Goal: Task Accomplishment & Management: Manage account settings

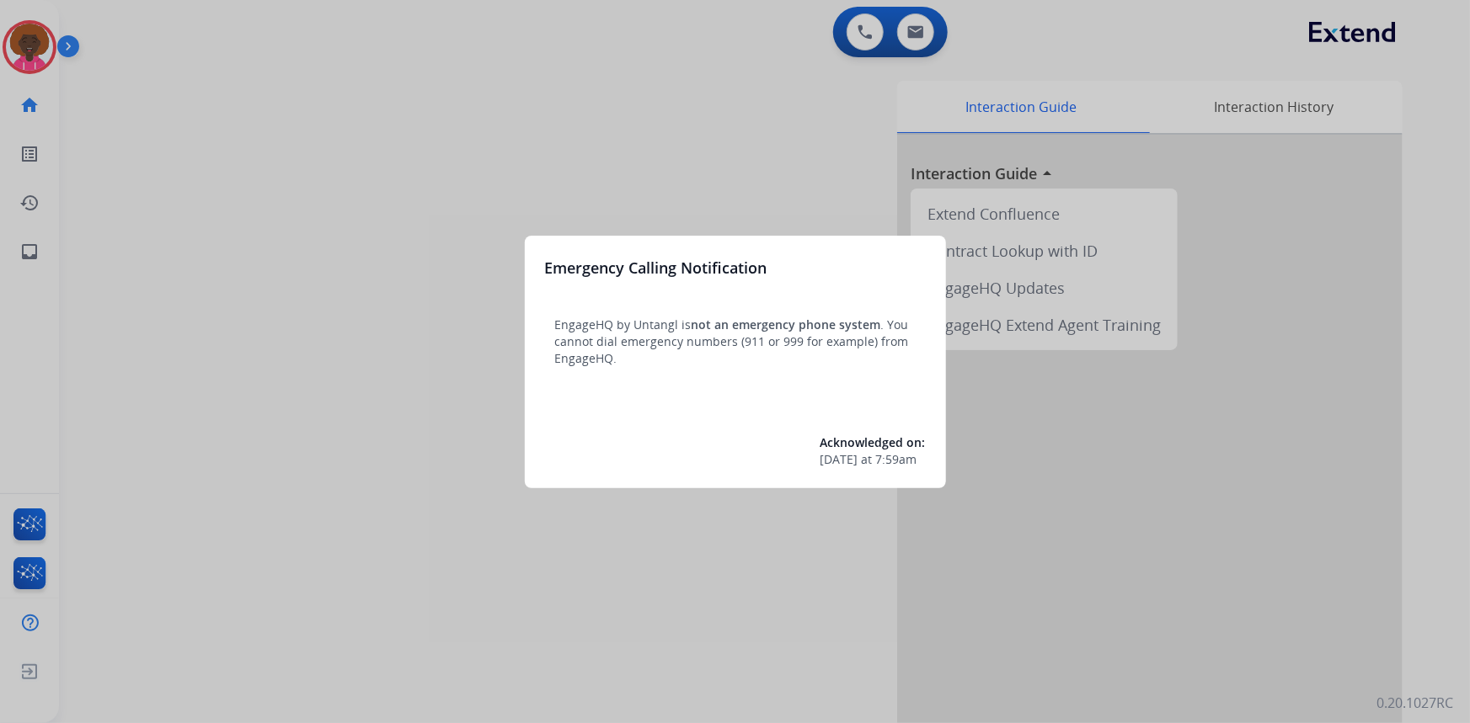
click at [22, 44] on div at bounding box center [735, 361] width 1470 height 723
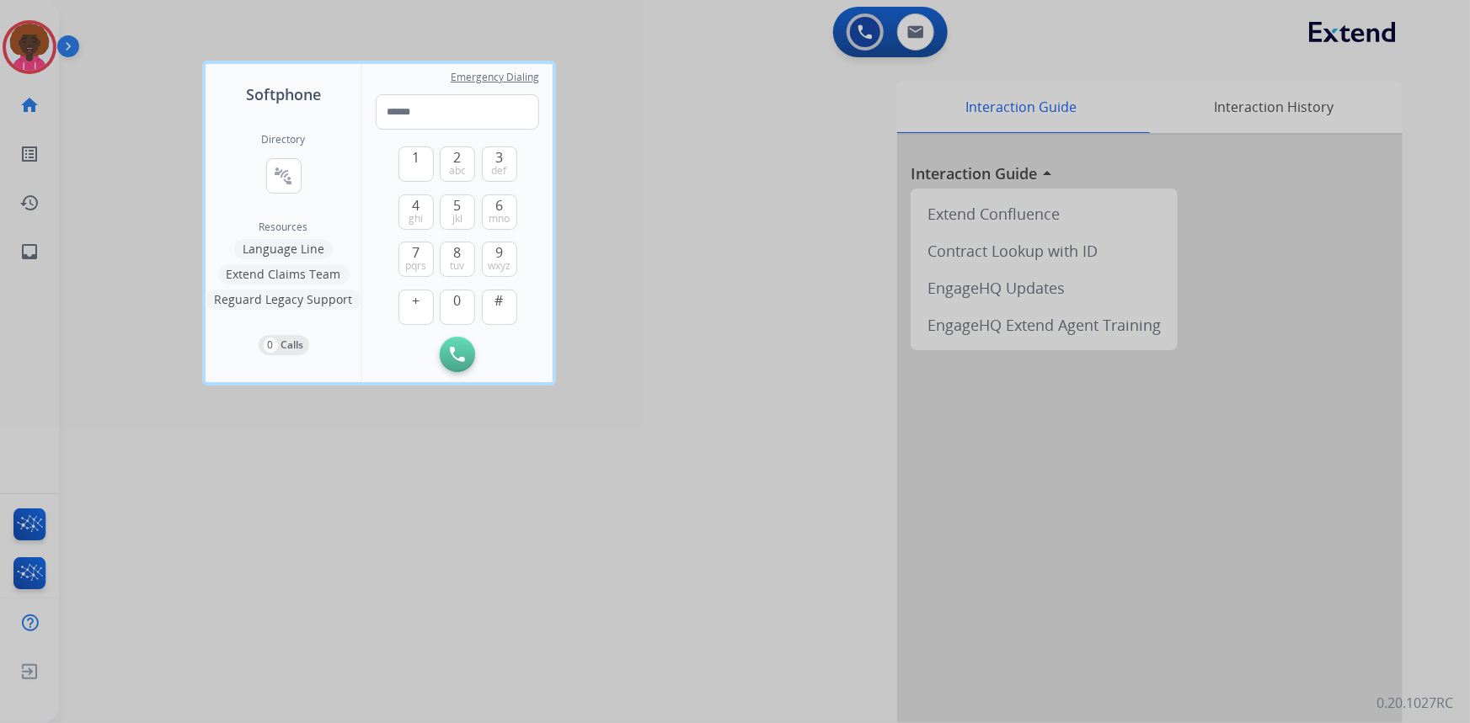
click at [31, 40] on div at bounding box center [735, 361] width 1470 height 723
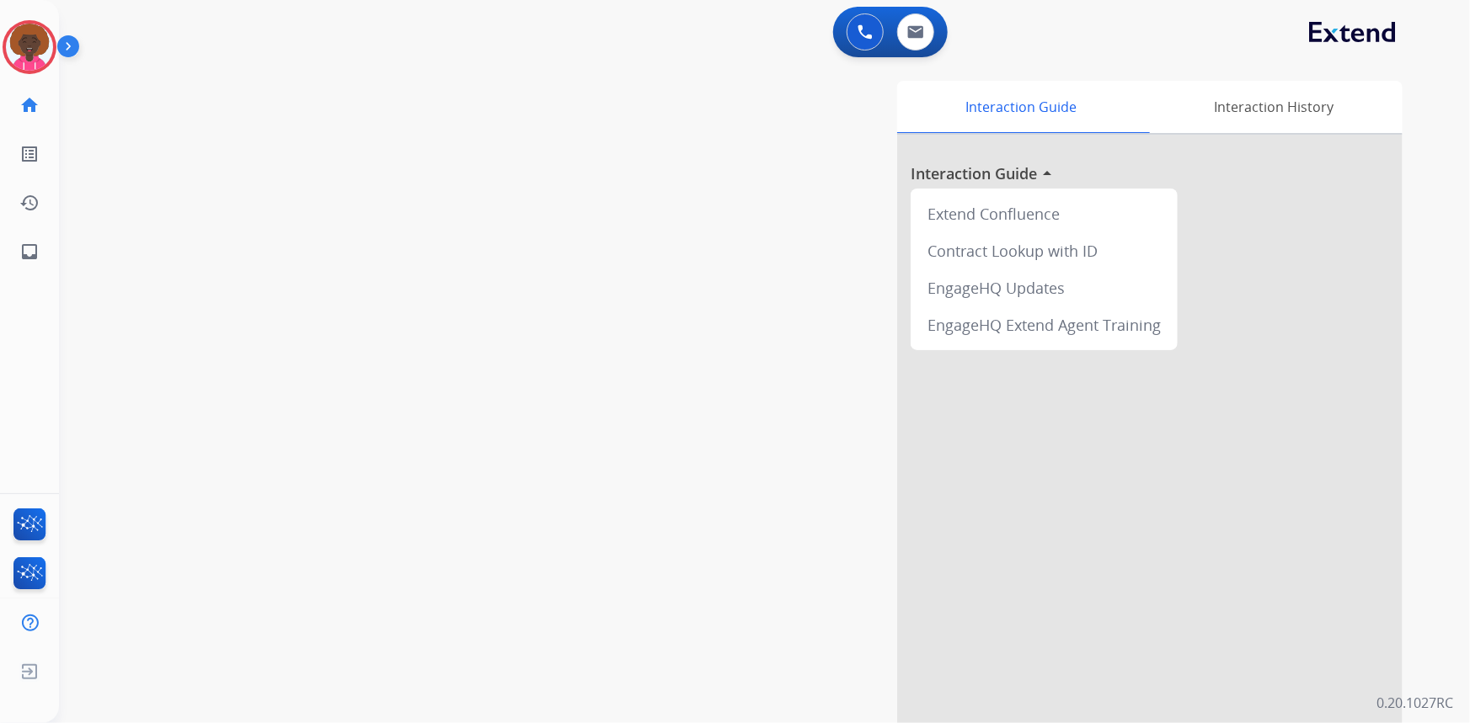
click at [0, 35] on div "[PERSON_NAME] Logged In Edit Avatar Agent: [PERSON_NAME] Profile: Multi Skill A…" at bounding box center [29, 47] width 59 height 54
click at [18, 47] on img at bounding box center [29, 47] width 47 height 47
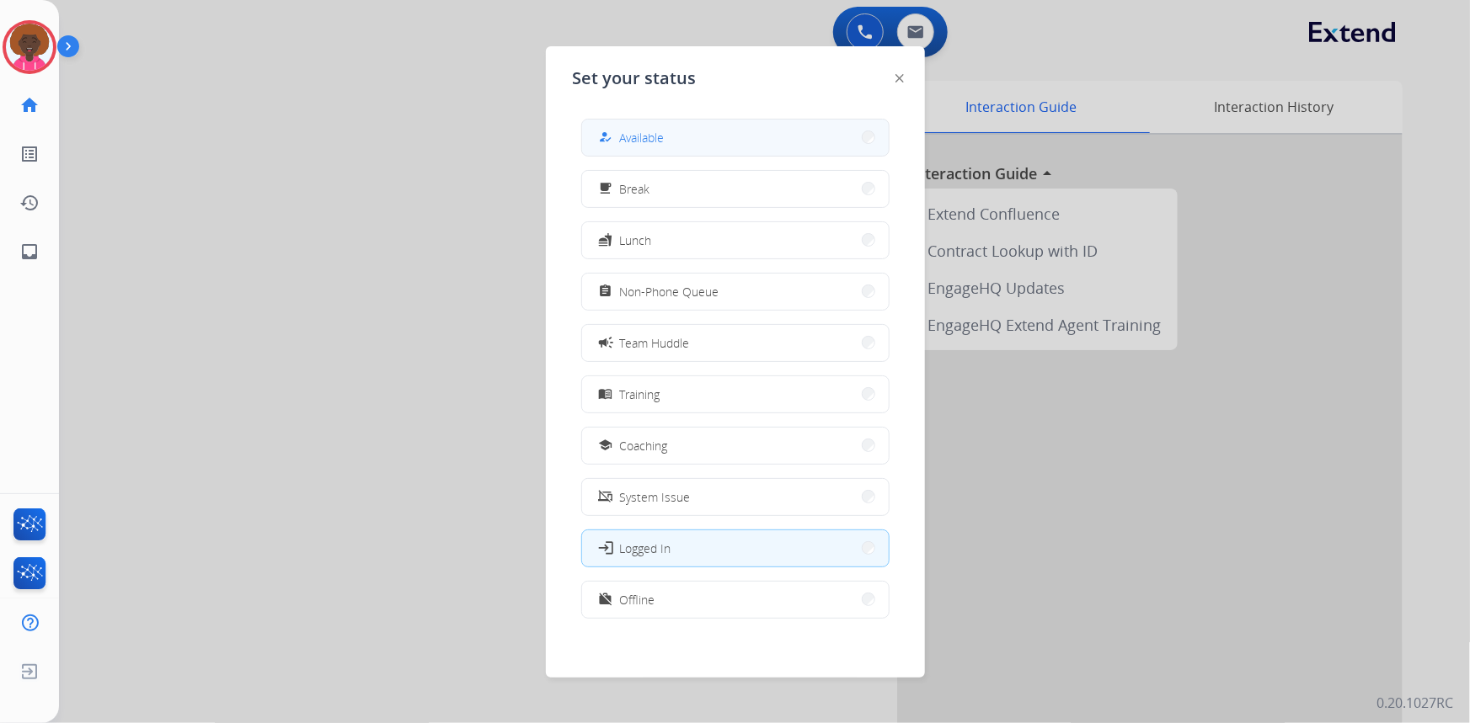
click at [716, 127] on button "how_to_reg Available" at bounding box center [735, 138] width 307 height 36
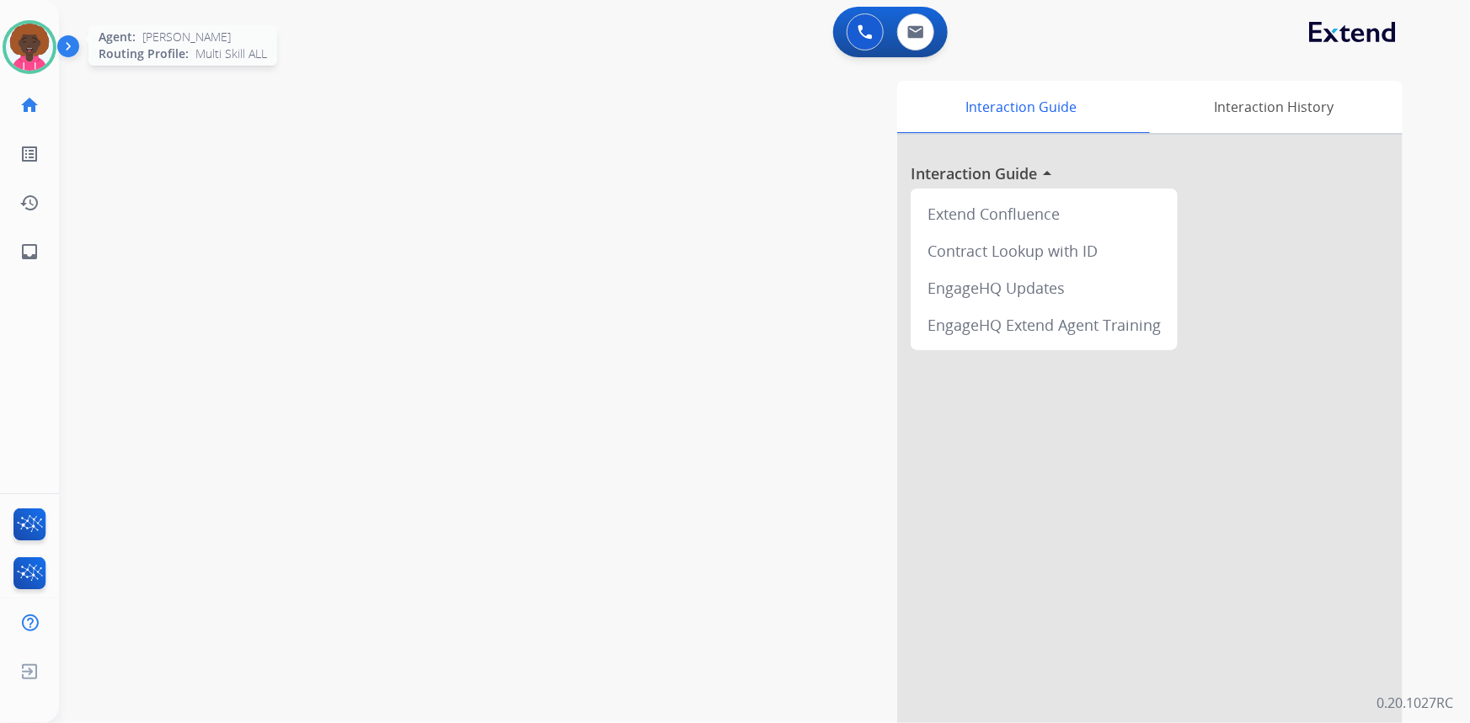
click at [37, 51] on img at bounding box center [29, 47] width 47 height 47
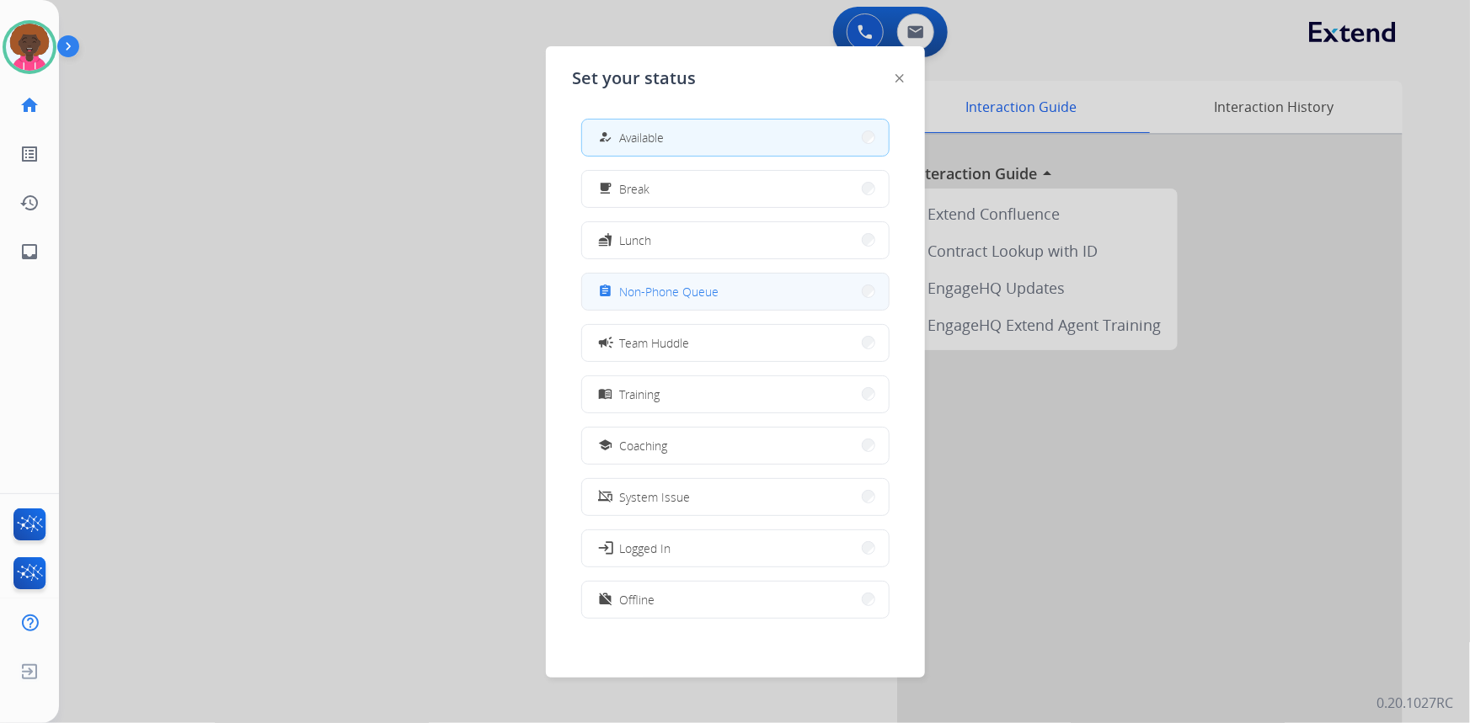
click at [714, 290] on span "Non-Phone Queue" at bounding box center [669, 292] width 99 height 18
